Goal: Find contact information: Find contact information

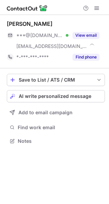
scroll to position [137, 109]
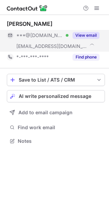
drag, startPoint x: 82, startPoint y: 31, endPoint x: 79, endPoint y: 36, distance: 6.0
click at [79, 36] on button "View email" at bounding box center [86, 35] width 27 height 7
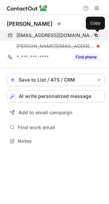
click at [94, 35] on span at bounding box center [95, 35] width 5 height 5
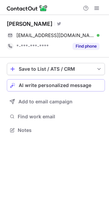
scroll to position [126, 109]
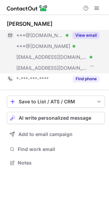
scroll to position [158, 109]
click at [82, 31] on div "View email" at bounding box center [83, 35] width 31 height 11
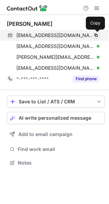
click at [97, 33] on span at bounding box center [95, 35] width 5 height 5
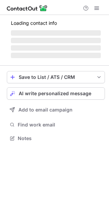
scroll to position [137, 109]
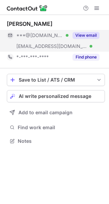
click at [85, 33] on button "View email" at bounding box center [86, 35] width 27 height 7
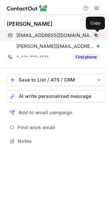
click at [98, 33] on span at bounding box center [95, 35] width 5 height 5
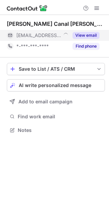
scroll to position [126, 109]
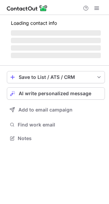
scroll to position [126, 109]
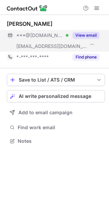
click at [78, 33] on button "View email" at bounding box center [86, 35] width 27 height 7
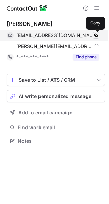
click at [95, 32] on button at bounding box center [96, 35] width 7 height 7
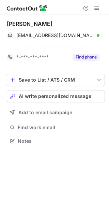
scroll to position [126, 109]
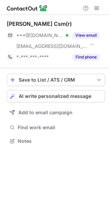
scroll to position [137, 109]
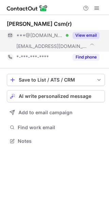
click at [81, 36] on button "View email" at bounding box center [86, 35] width 27 height 7
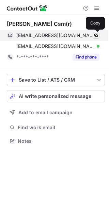
click at [95, 35] on span at bounding box center [95, 35] width 5 height 5
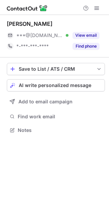
scroll to position [126, 109]
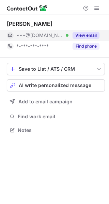
click at [78, 34] on button "View email" at bounding box center [86, 35] width 27 height 7
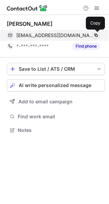
click at [97, 33] on span at bounding box center [95, 35] width 5 height 5
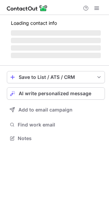
scroll to position [137, 109]
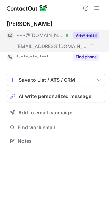
click at [82, 35] on button "View email" at bounding box center [86, 35] width 27 height 7
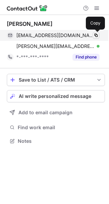
click at [97, 34] on span at bounding box center [95, 35] width 5 height 5
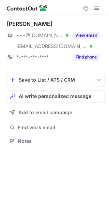
scroll to position [137, 109]
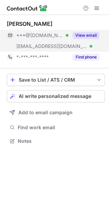
click at [81, 35] on button "View email" at bounding box center [86, 35] width 27 height 7
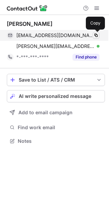
click at [95, 34] on span at bounding box center [95, 35] width 5 height 5
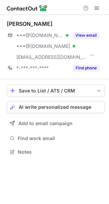
scroll to position [148, 109]
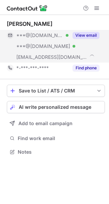
click at [82, 35] on button "View email" at bounding box center [86, 35] width 27 height 7
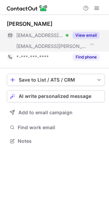
scroll to position [137, 109]
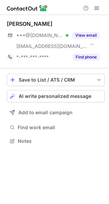
scroll to position [137, 109]
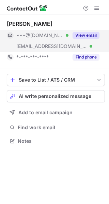
click at [84, 35] on button "View email" at bounding box center [86, 35] width 27 height 7
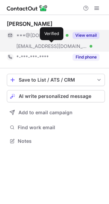
scroll to position [137, 109]
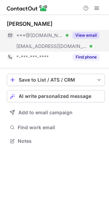
click at [84, 34] on button "View email" at bounding box center [86, 35] width 27 height 7
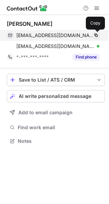
click at [97, 34] on span at bounding box center [95, 35] width 5 height 5
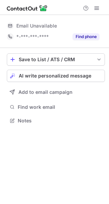
scroll to position [134, 109]
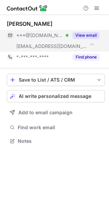
scroll to position [137, 109]
click at [83, 34] on button "View email" at bounding box center [86, 35] width 27 height 7
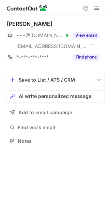
scroll to position [137, 109]
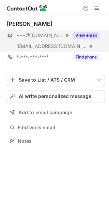
click at [83, 33] on button "View email" at bounding box center [86, 35] width 27 height 7
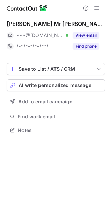
scroll to position [126, 109]
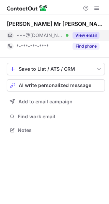
click at [88, 32] on button "View email" at bounding box center [86, 35] width 27 height 7
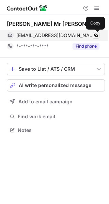
click at [95, 35] on span at bounding box center [95, 35] width 5 height 5
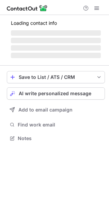
scroll to position [126, 109]
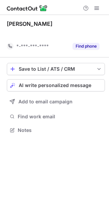
scroll to position [115, 109]
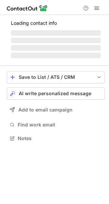
scroll to position [126, 109]
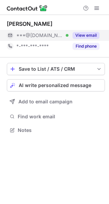
click at [80, 33] on button "View email" at bounding box center [86, 35] width 27 height 7
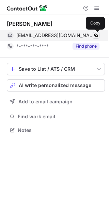
click at [95, 36] on span at bounding box center [95, 35] width 5 height 5
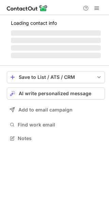
scroll to position [126, 109]
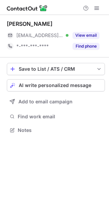
scroll to position [126, 109]
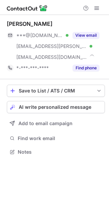
scroll to position [148, 109]
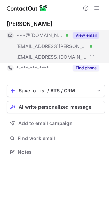
click at [81, 35] on button "View email" at bounding box center [86, 35] width 27 height 7
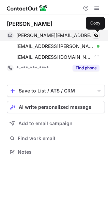
click at [95, 35] on span at bounding box center [95, 35] width 5 height 5
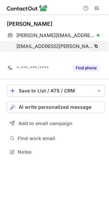
scroll to position [137, 109]
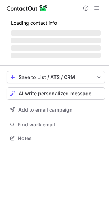
scroll to position [137, 109]
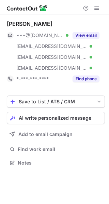
scroll to position [158, 109]
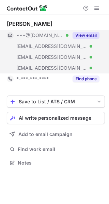
click at [88, 35] on button "View email" at bounding box center [86, 35] width 27 height 7
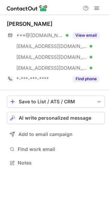
scroll to position [158, 109]
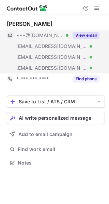
click at [85, 34] on button "View email" at bounding box center [86, 35] width 27 height 7
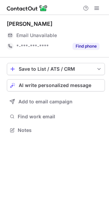
scroll to position [126, 109]
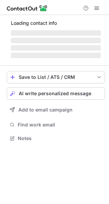
scroll to position [137, 109]
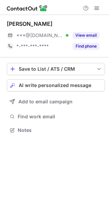
scroll to position [126, 109]
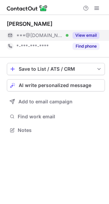
click at [85, 36] on button "View email" at bounding box center [86, 35] width 27 height 7
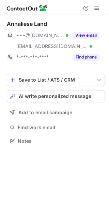
scroll to position [137, 109]
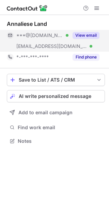
click at [83, 33] on button "View email" at bounding box center [86, 35] width 27 height 7
click at [83, 33] on div "***@[DOMAIN_NAME]" at bounding box center [57, 35] width 83 height 6
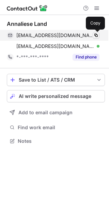
click at [96, 34] on span at bounding box center [95, 35] width 5 height 5
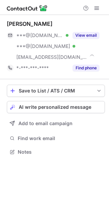
scroll to position [148, 109]
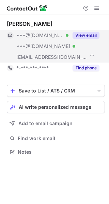
click at [91, 33] on button "View email" at bounding box center [86, 35] width 27 height 7
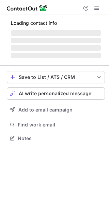
scroll to position [137, 109]
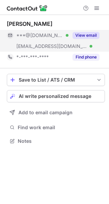
click at [79, 36] on button "View email" at bounding box center [86, 35] width 27 height 7
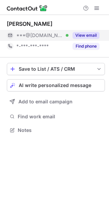
scroll to position [126, 109]
click at [78, 35] on button "View email" at bounding box center [86, 35] width 27 height 7
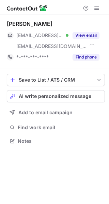
scroll to position [137, 109]
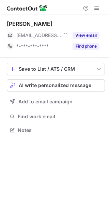
scroll to position [126, 109]
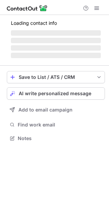
scroll to position [126, 109]
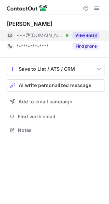
click at [86, 36] on button "View email" at bounding box center [86, 35] width 27 height 7
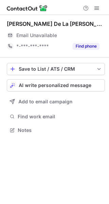
scroll to position [126, 109]
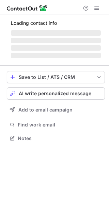
scroll to position [126, 109]
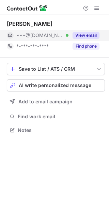
click at [77, 36] on button "View email" at bounding box center [86, 35] width 27 height 7
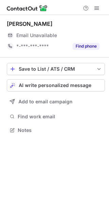
scroll to position [126, 109]
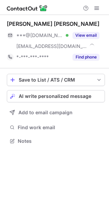
scroll to position [137, 109]
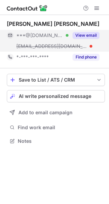
click at [82, 36] on button "View email" at bounding box center [86, 35] width 27 height 7
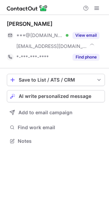
scroll to position [137, 109]
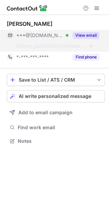
click at [94, 33] on button "View email" at bounding box center [86, 35] width 27 height 7
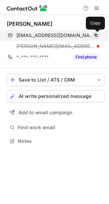
click at [95, 35] on span at bounding box center [95, 35] width 5 height 5
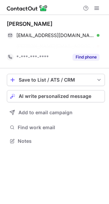
scroll to position [126, 109]
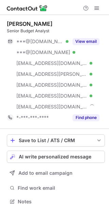
scroll to position [197, 104]
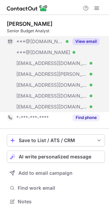
click at [83, 40] on button "View email" at bounding box center [86, 41] width 27 height 7
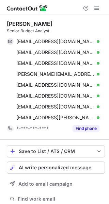
scroll to position [208, 104]
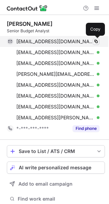
click at [95, 40] on span at bounding box center [95, 41] width 5 height 5
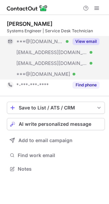
scroll to position [165, 109]
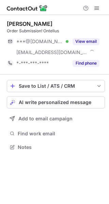
scroll to position [143, 109]
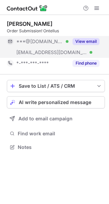
click at [78, 42] on button "View email" at bounding box center [86, 41] width 27 height 7
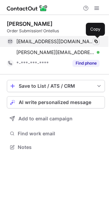
click at [95, 41] on span at bounding box center [95, 41] width 5 height 5
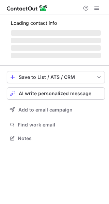
scroll to position [149, 109]
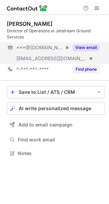
click at [80, 47] on button "View email" at bounding box center [86, 47] width 27 height 7
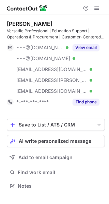
scroll to position [182, 109]
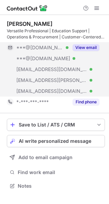
click at [80, 45] on button "View email" at bounding box center [86, 47] width 27 height 7
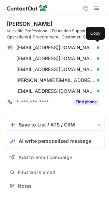
click at [80, 45] on span "[EMAIL_ADDRESS][DOMAIN_NAME]" at bounding box center [55, 48] width 78 height 6
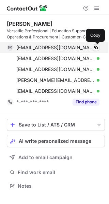
click at [96, 47] on span at bounding box center [95, 47] width 5 height 5
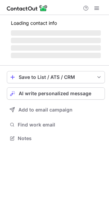
scroll to position [149, 109]
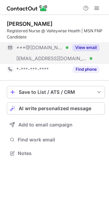
click at [78, 46] on button "View email" at bounding box center [86, 47] width 27 height 7
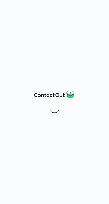
click at [49, 31] on div at bounding box center [54, 102] width 109 height 204
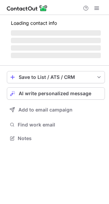
scroll to position [138, 109]
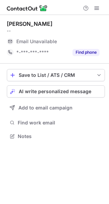
scroll to position [132, 109]
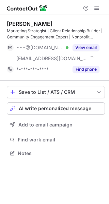
scroll to position [149, 109]
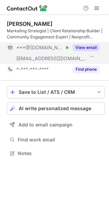
click at [76, 47] on button "View email" at bounding box center [86, 47] width 27 height 7
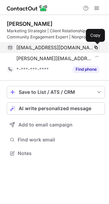
click at [97, 46] on span at bounding box center [95, 47] width 5 height 5
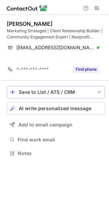
scroll to position [138, 109]
